Goal: Book appointment/travel/reservation

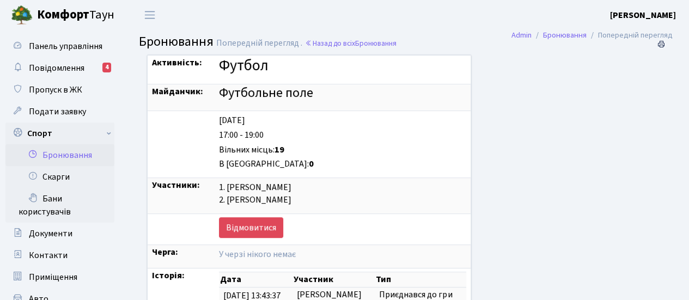
click at [573, 128] on div "Активність: Футбол Майданчик: Футбольне поле Thursday 11.09 17:00 - 19:00 Вільн…" at bounding box center [394, 198] width 511 height 288
click at [79, 157] on link "Бронювання" at bounding box center [59, 155] width 109 height 22
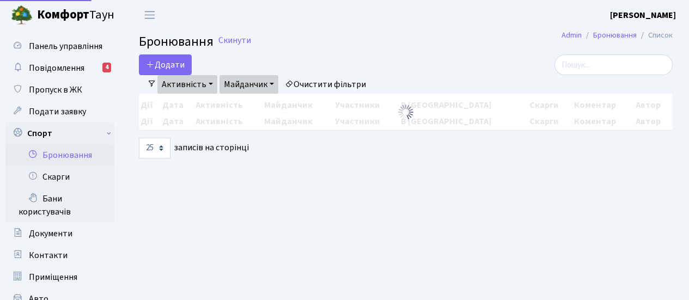
select select "25"
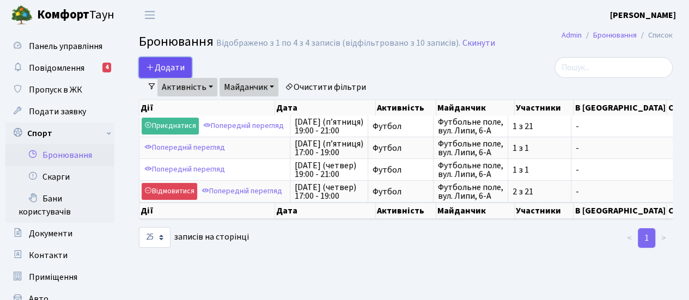
click at [173, 67] on button "Додати" at bounding box center [165, 67] width 53 height 21
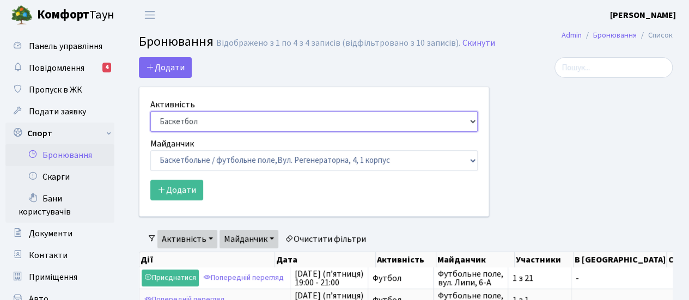
click at [328, 126] on select "Баскетбол Волейбол Йога Катання на роликах Настільний теніс Теніс Футбол Фітнес" at bounding box center [314, 121] width 328 height 21
select select "2"
click at [150, 111] on select "Баскетбол Волейбол Йога Катання на роликах Настільний теніс Теніс Футбол Фітнес" at bounding box center [314, 121] width 328 height 21
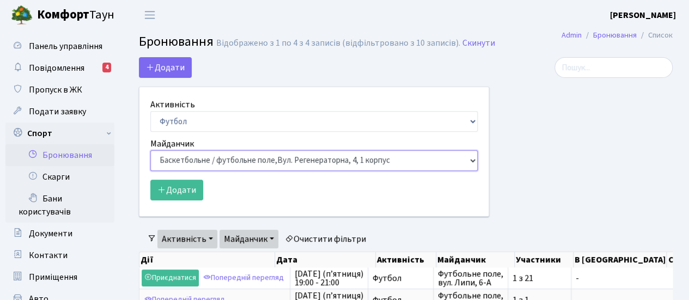
click at [454, 159] on select "Баскетбольне / футбольне поле, Вул. Регенераторна, 4, 1 корпус Баскетбольне пол…" at bounding box center [314, 160] width 328 height 21
select select "6"
click at [150, 150] on select "Баскетбольне / футбольне поле, Вул. Регенераторна, 4, 1 корпус Баскетбольне пол…" at bounding box center [314, 160] width 328 height 21
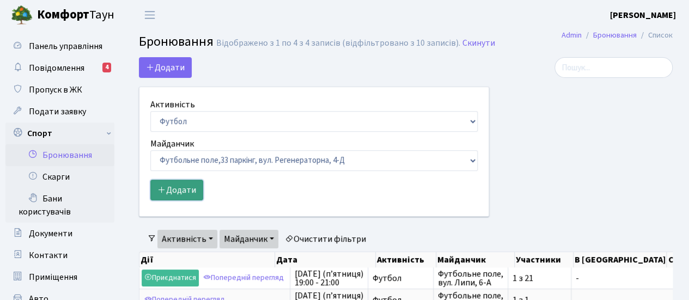
click at [161, 191] on icon "submit" at bounding box center [161, 189] width 9 height 9
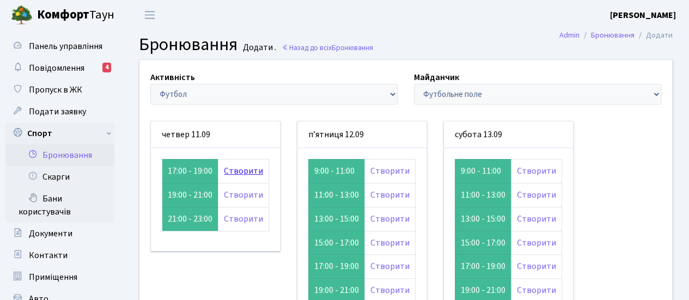
click at [247, 167] on link "Створити" at bounding box center [243, 171] width 39 height 12
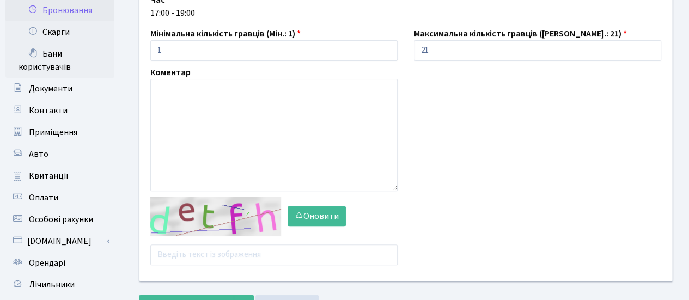
scroll to position [181, 0]
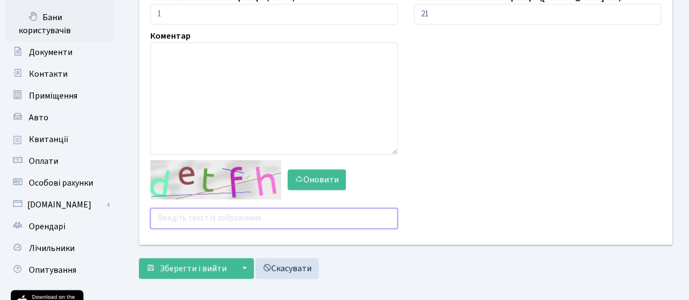
click at [218, 215] on input "text" at bounding box center [273, 218] width 247 height 21
type input "pqhhz"
click at [139, 258] on button "Зберегти і вийти" at bounding box center [186, 268] width 95 height 21
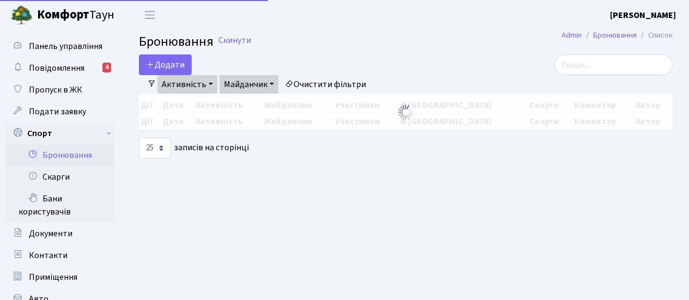
select select "25"
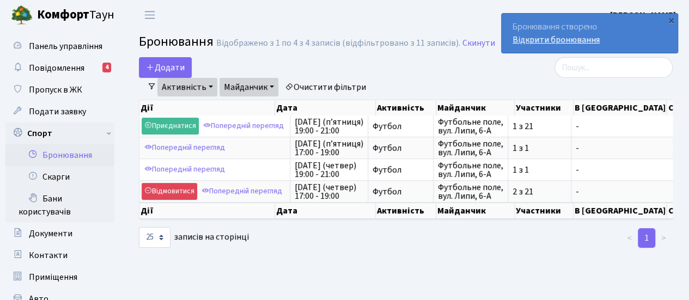
click at [566, 39] on link "Відкрити бронювання" at bounding box center [556, 40] width 87 height 12
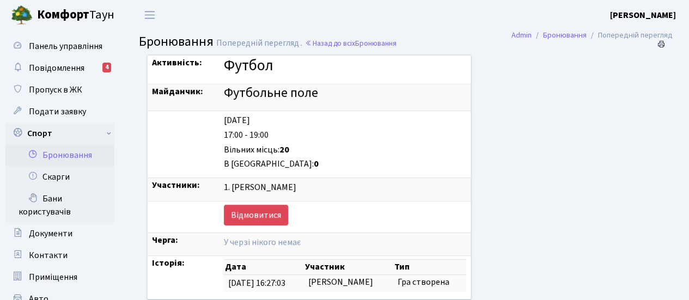
click at [73, 156] on link "Бронювання" at bounding box center [59, 155] width 109 height 22
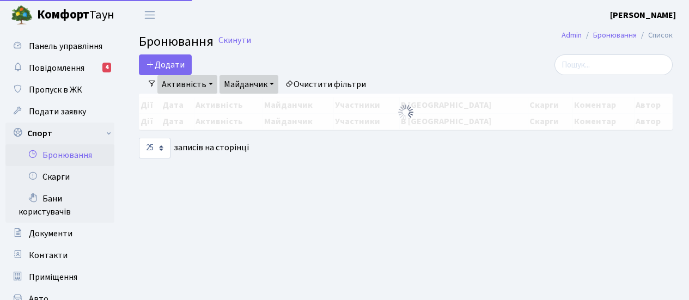
select select "25"
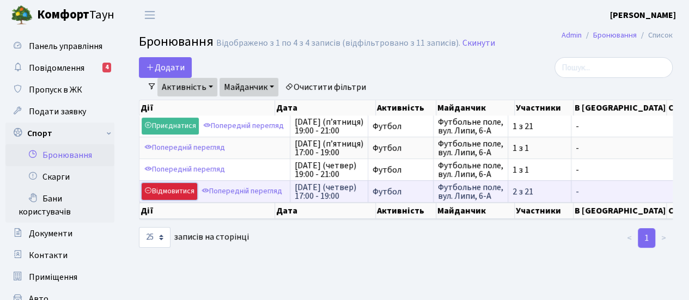
click at [159, 190] on link "Відмовитися" at bounding box center [170, 191] width 56 height 17
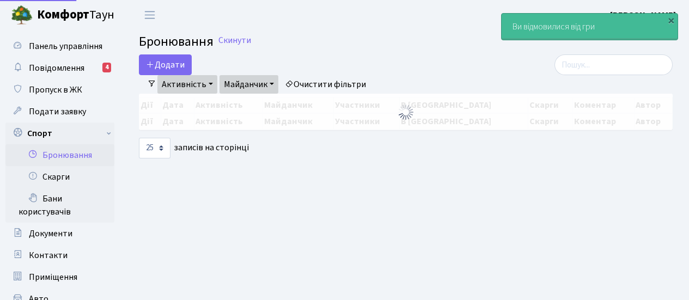
select select "25"
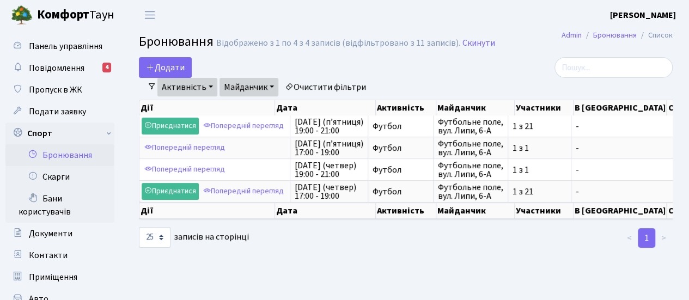
click at [208, 86] on link "Активність" at bounding box center [187, 87] width 60 height 19
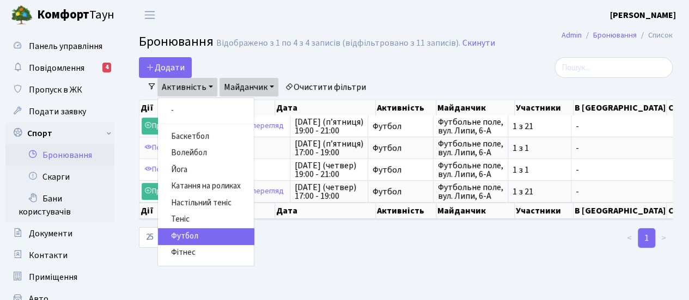
click at [197, 236] on link "Футбол" at bounding box center [206, 236] width 96 height 17
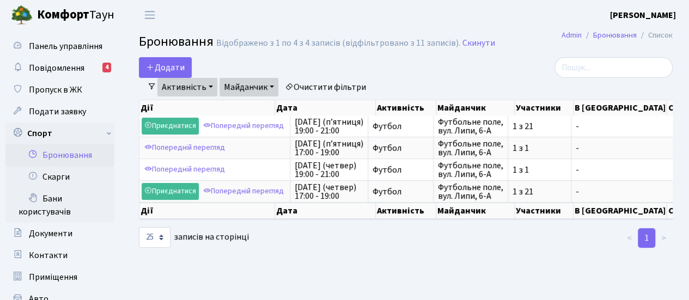
click at [274, 86] on link "Майданчик" at bounding box center [249, 87] width 59 height 19
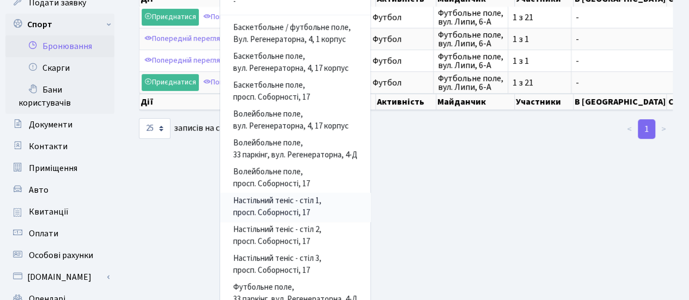
scroll to position [145, 0]
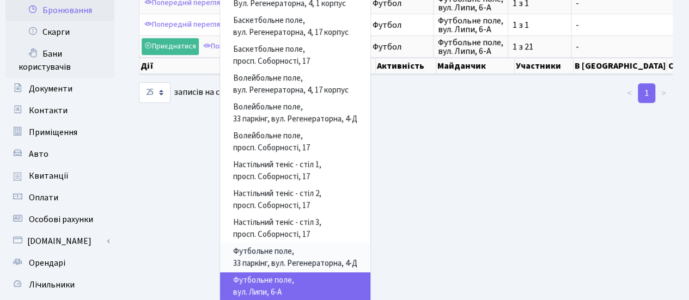
click at [266, 257] on link "[GEOGRAPHIC_DATA], 33 паркінг, вул. Регенераторна, 4-Д" at bounding box center [295, 258] width 150 height 29
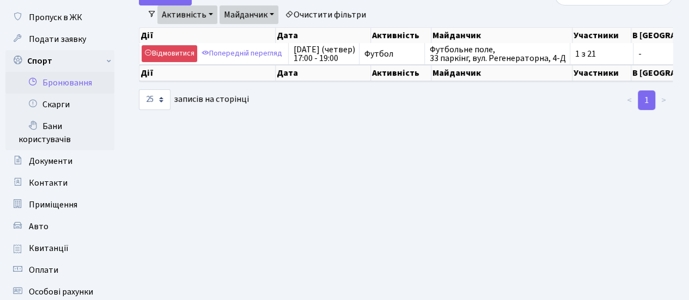
scroll to position [36, 0]
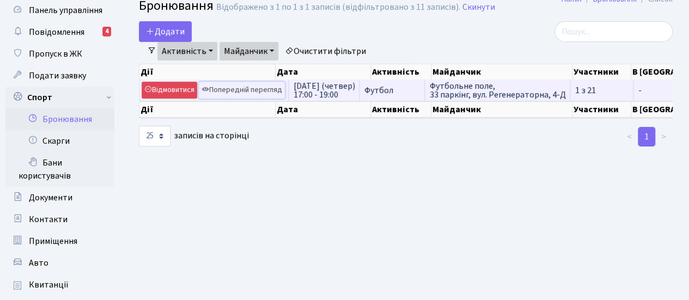
click at [253, 89] on link "Попередній перегляд" at bounding box center [242, 90] width 86 height 17
